Goal: Transaction & Acquisition: Download file/media

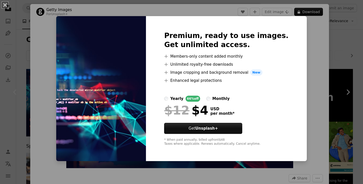
click at [307, 35] on div "An X shape Premium, ready to use images. Get unlimited access. A plus sign Memb…" at bounding box center [181, 92] width 363 height 184
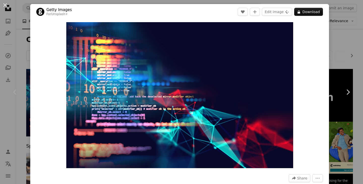
click at [333, 31] on div "An X shape Chevron left Chevron right Getty Images For Unsplash+ A heart A plus…" at bounding box center [181, 92] width 363 height 184
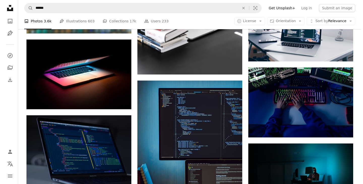
scroll to position [382, 0]
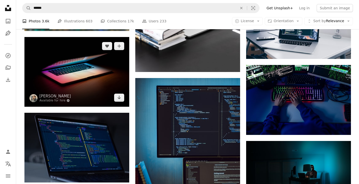
click at [82, 67] on img at bounding box center [76, 72] width 105 height 70
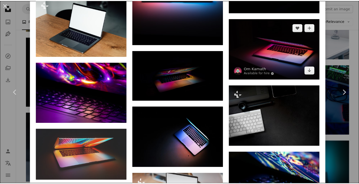
scroll to position [900, 0]
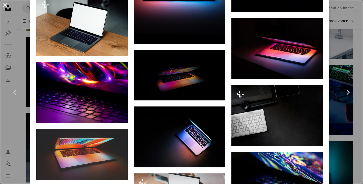
click at [345, 56] on div "An X shape Chevron left Chevron right [PERSON_NAME] Available for hire A checkm…" at bounding box center [181, 92] width 363 height 184
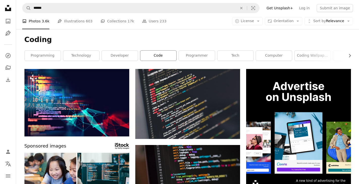
click at [162, 54] on link "code" at bounding box center [158, 56] width 36 height 10
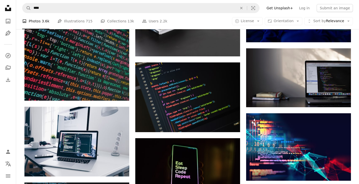
scroll to position [473, 0]
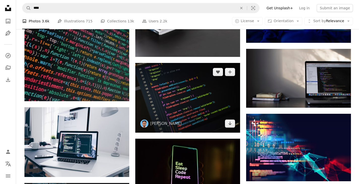
click at [185, 95] on img at bounding box center [187, 98] width 105 height 70
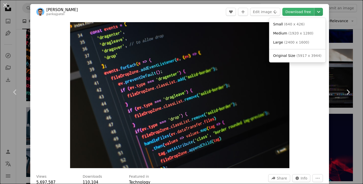
click at [314, 14] on icon "Chevron down" at bounding box center [318, 12] width 8 height 6
click at [302, 56] on span "( 5917 x 3944 )" at bounding box center [308, 56] width 25 height 4
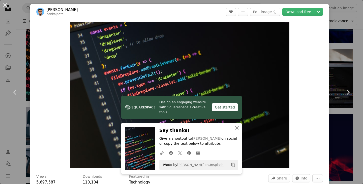
click at [341, 57] on div "An X shape Chevron left Chevron right [PERSON_NAME] pankajpatel A heart A plus …" at bounding box center [181, 92] width 363 height 184
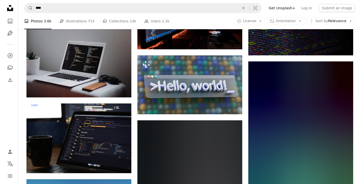
scroll to position [912, 0]
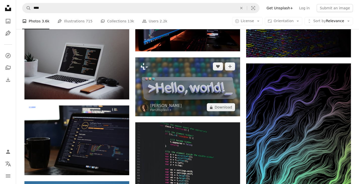
click at [181, 79] on img at bounding box center [187, 86] width 105 height 59
